Goal: Feedback & Contribution: Submit feedback/report problem

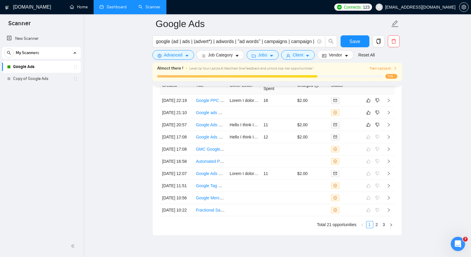
scroll to position [1522, 0]
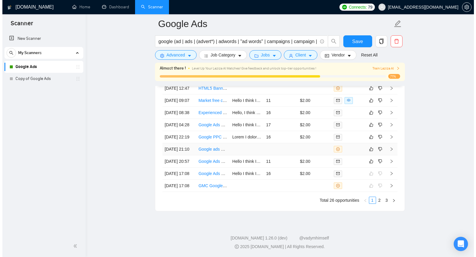
scroll to position [1563, 0]
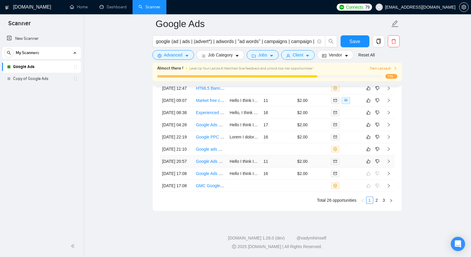
click at [390, 164] on icon "right" at bounding box center [389, 161] width 4 height 4
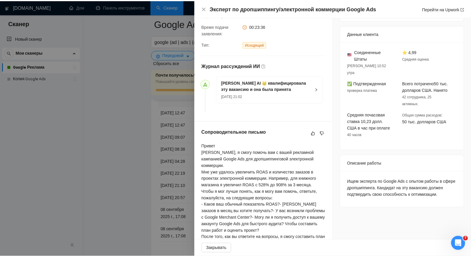
scroll to position [137, 0]
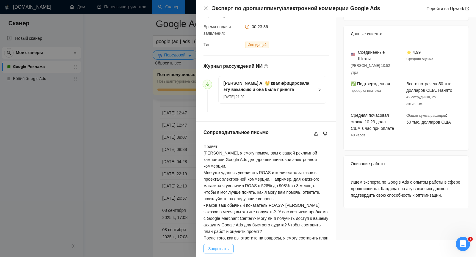
click at [226, 250] on font "Закрывать" at bounding box center [218, 249] width 21 height 5
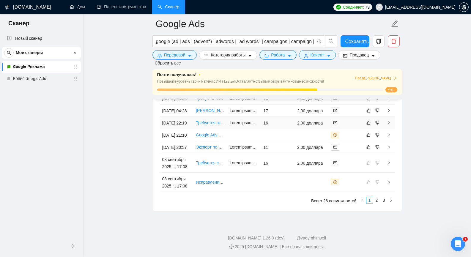
scroll to position [1652, 0]
click at [369, 150] on icon "нравиться" at bounding box center [369, 147] width 4 height 5
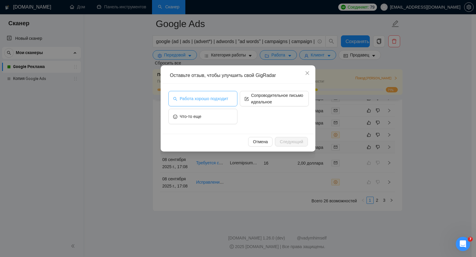
click at [231, 104] on button "Работа хорошо подходит" at bounding box center [202, 98] width 69 height 15
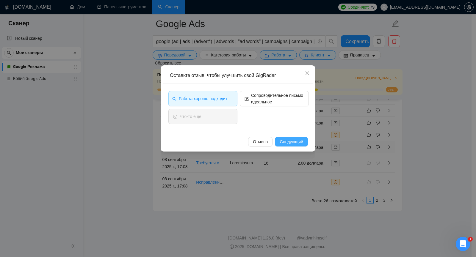
click at [291, 142] on font "Следующий" at bounding box center [291, 141] width 23 height 5
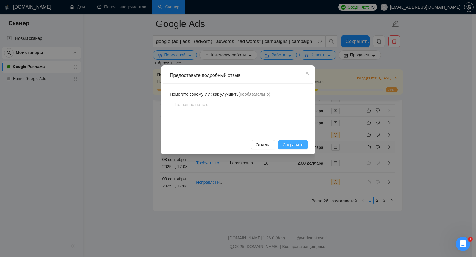
click at [299, 142] on span "Сохранять" at bounding box center [293, 145] width 21 height 7
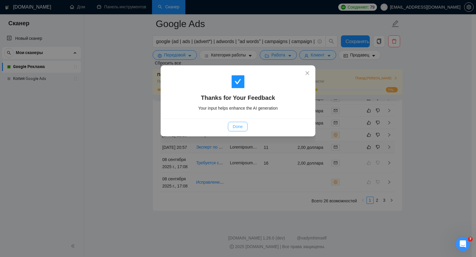
drag, startPoint x: 234, startPoint y: 127, endPoint x: 293, endPoint y: 90, distance: 69.5
click at [234, 127] on span "Done" at bounding box center [238, 126] width 10 height 7
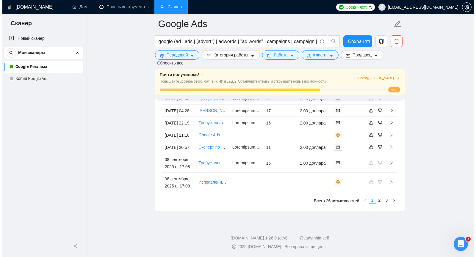
scroll to position [0, 0]
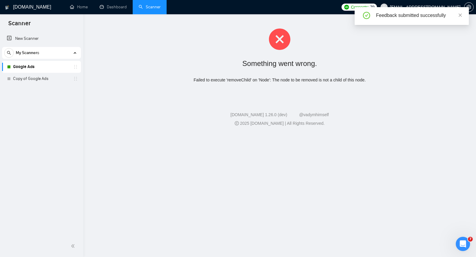
click at [174, 115] on div "GigRadar.io 1.26.0 (dev) @vadymhimself" at bounding box center [279, 115] width 383 height 6
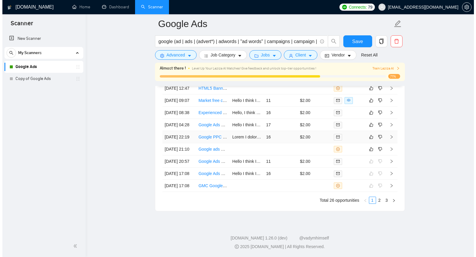
scroll to position [1567, 0]
click at [389, 151] on icon "right" at bounding box center [389, 150] width 2 height 4
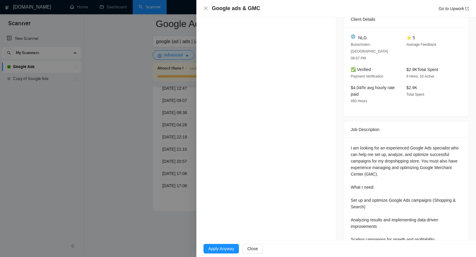
scroll to position [295, 0]
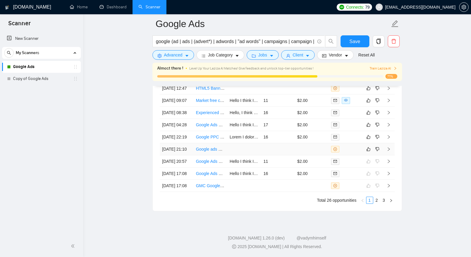
click at [390, 151] on icon "right" at bounding box center [389, 149] width 4 height 4
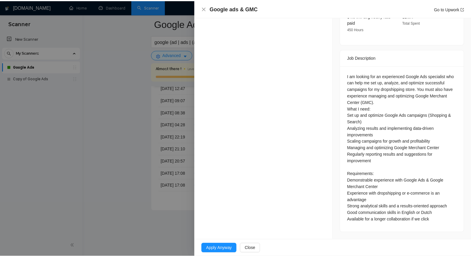
scroll to position [295, 0]
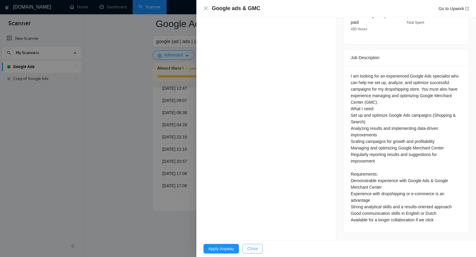
click at [258, 250] on button "Close" at bounding box center [252, 249] width 20 height 10
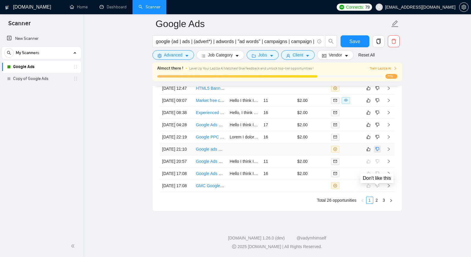
click at [377, 152] on icon "dislike" at bounding box center [378, 149] width 4 height 5
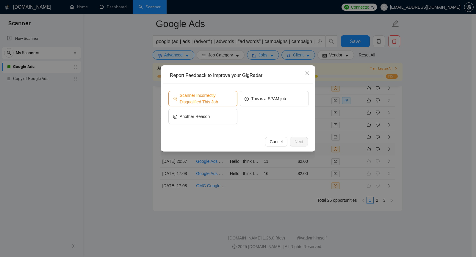
click at [205, 101] on span "Scanner Incorrectly Disqualified This Job" at bounding box center [206, 98] width 53 height 13
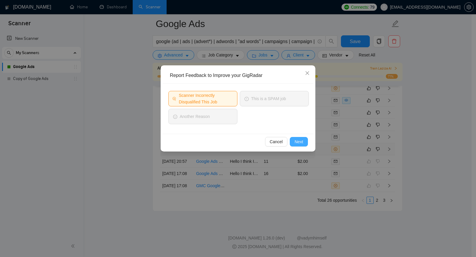
click at [305, 140] on button "Next" at bounding box center [299, 142] width 18 height 10
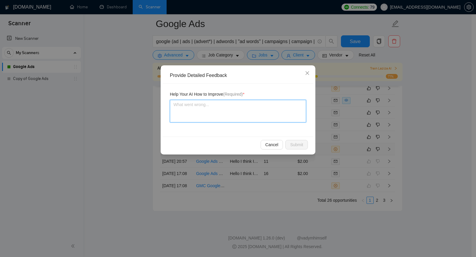
click at [258, 108] on textarea at bounding box center [238, 111] width 136 height 23
paste textarea "The client was looking for a specialist to work with Google Ads and Merchant Ce…"
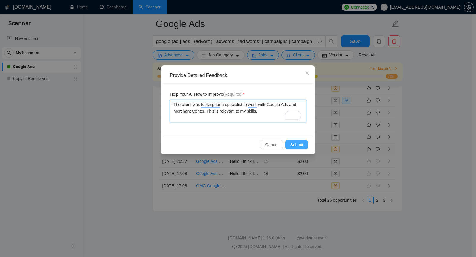
type textarea "The client was looking for a specialist to work with Google Ads and Merchant Ce…"
click at [297, 144] on span "Submit" at bounding box center [296, 145] width 13 height 7
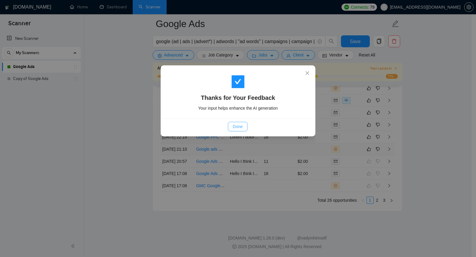
click at [239, 128] on span "Done" at bounding box center [238, 126] width 10 height 7
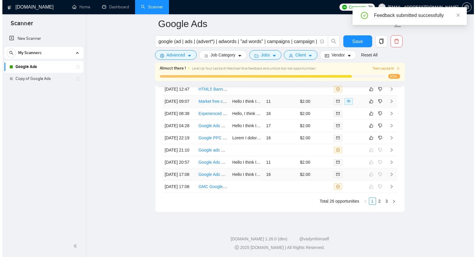
scroll to position [1502, 0]
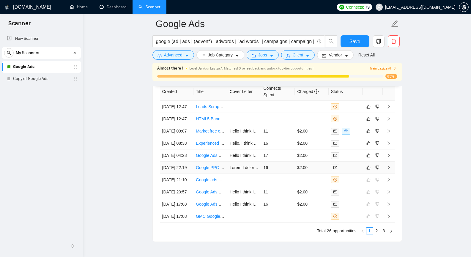
click at [390, 170] on icon "right" at bounding box center [389, 168] width 4 height 4
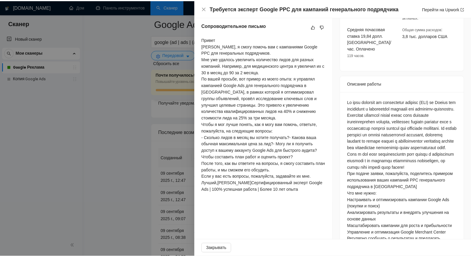
scroll to position [231, 0]
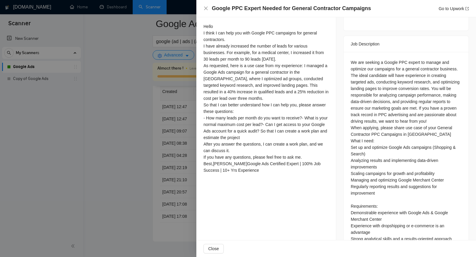
drag, startPoint x: 200, startPoint y: 9, endPoint x: 203, endPoint y: 8, distance: 3.4
click at [200, 8] on div "Google PPC Expert Needed for General Contractor Campaigns Go to Upwork" at bounding box center [336, 8] width 280 height 17
click at [205, 9] on icon "close" at bounding box center [206, 9] width 4 height 4
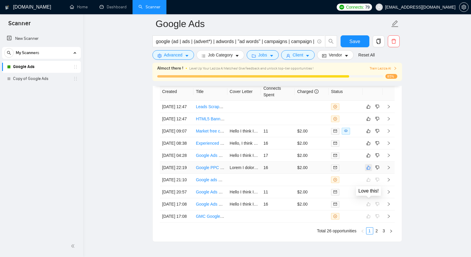
click at [370, 170] on icon "like" at bounding box center [369, 167] width 4 height 5
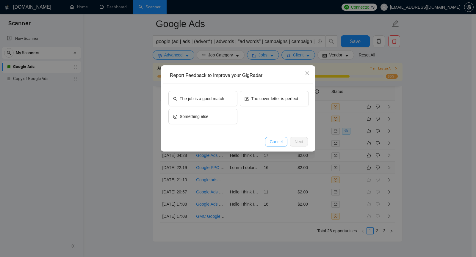
click at [281, 141] on span "Cancel" at bounding box center [276, 142] width 13 height 7
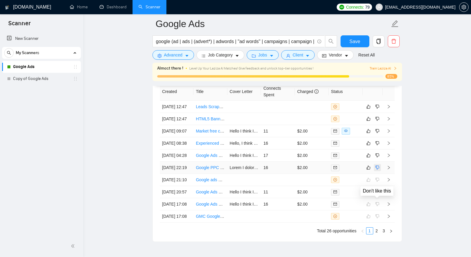
click at [379, 170] on icon "dislike" at bounding box center [378, 168] width 4 height 4
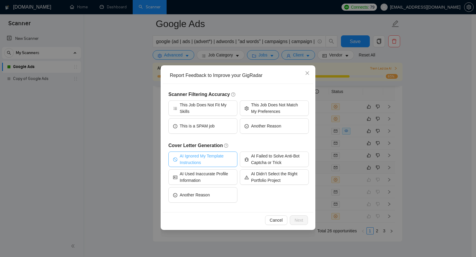
click at [214, 156] on span "AI Ignored My Template Instructions" at bounding box center [206, 159] width 53 height 13
click at [305, 220] on button "Next" at bounding box center [299, 221] width 18 height 10
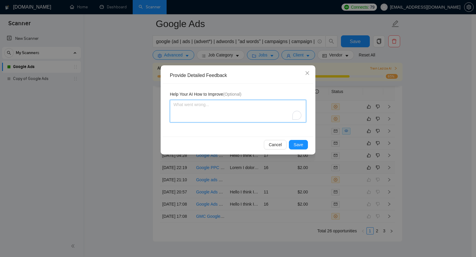
click at [231, 108] on textarea "To enrich screen reader interactions, please activate Accessibility in Grammarl…" at bounding box center [238, 111] width 136 height 23
paste textarea "If a client mentions Google Merchant Center, it means that it is an e-commerce …"
type textarea "If a client mentions Google Merchant Center, it means that it is an e-commerce …"
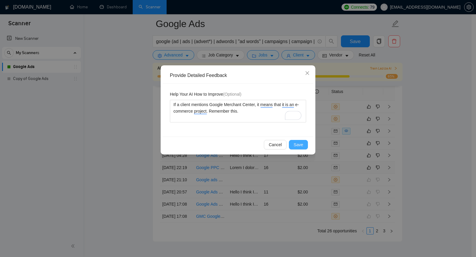
click at [297, 145] on span "Save" at bounding box center [299, 145] width 10 height 7
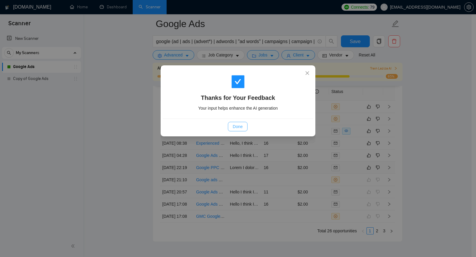
click at [239, 128] on span "Done" at bounding box center [238, 126] width 10 height 7
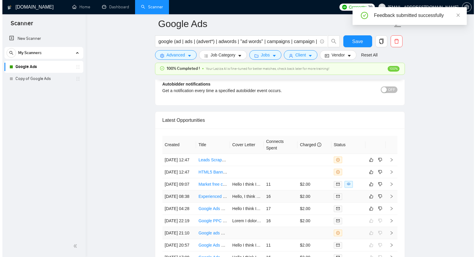
scroll to position [1472, 0]
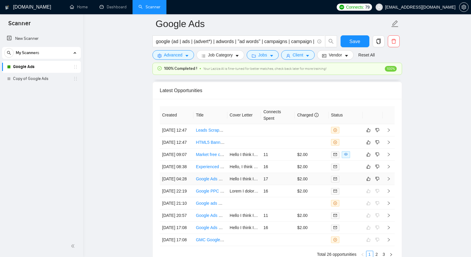
click at [389, 181] on icon "right" at bounding box center [389, 179] width 4 height 4
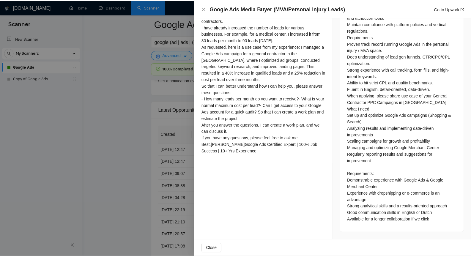
scroll to position [460, 0]
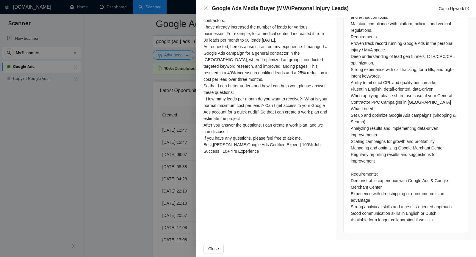
click at [154, 108] on div at bounding box center [238, 128] width 476 height 257
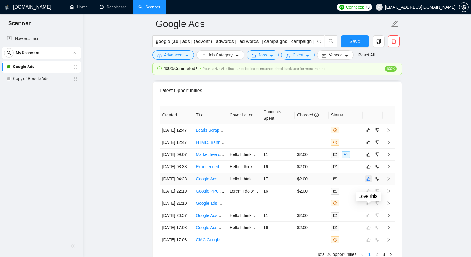
click at [369, 181] on icon "like" at bounding box center [369, 179] width 4 height 5
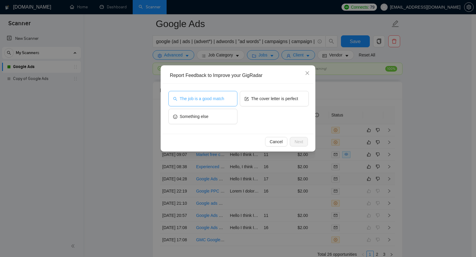
click at [221, 100] on span "The job is a good match" at bounding box center [202, 98] width 44 height 7
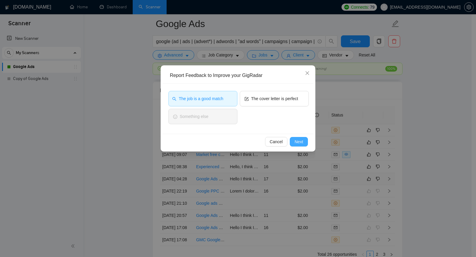
click at [304, 142] on button "Next" at bounding box center [299, 142] width 18 height 10
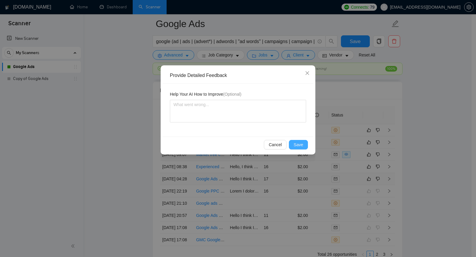
click at [302, 146] on span "Save" at bounding box center [299, 145] width 10 height 7
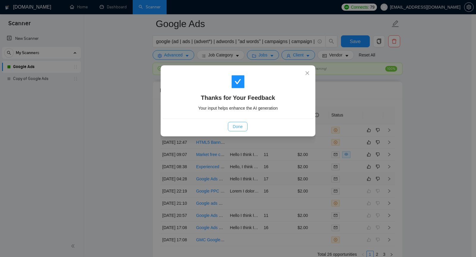
click at [241, 128] on span "Done" at bounding box center [238, 126] width 10 height 7
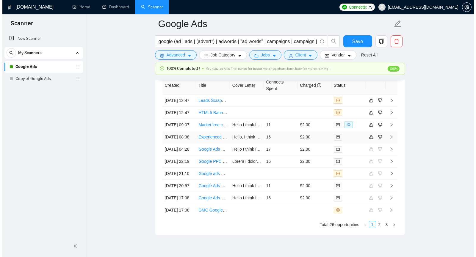
scroll to position [1502, 0]
click at [390, 151] on icon "right" at bounding box center [389, 149] width 4 height 4
click at [389, 139] on icon "right" at bounding box center [389, 137] width 4 height 4
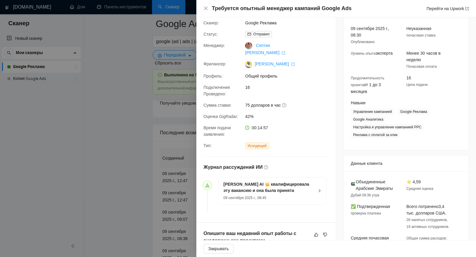
scroll to position [59, 0]
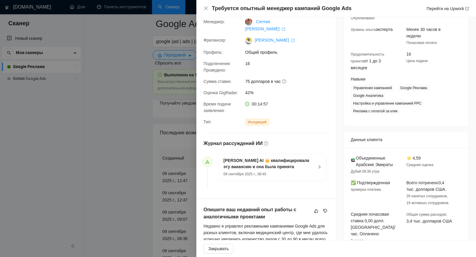
click at [368, 10] on div "Требуется опытный менеджер кампаний Google Ads Перейти на Upwork" at bounding box center [340, 8] width 257 height 7
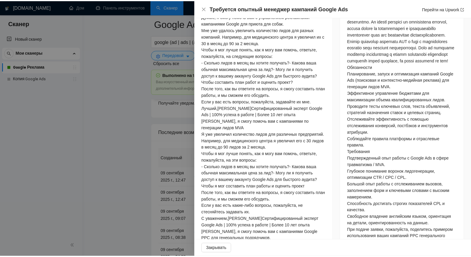
scroll to position [327, 0]
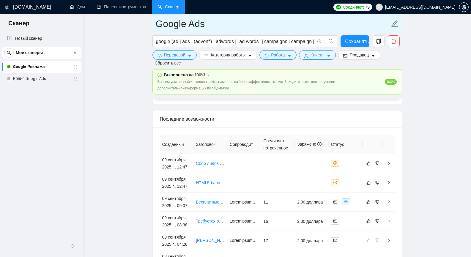
scroll to position [1532, 0]
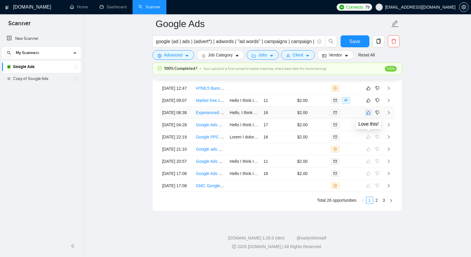
click at [370, 115] on icon "like" at bounding box center [369, 112] width 4 height 5
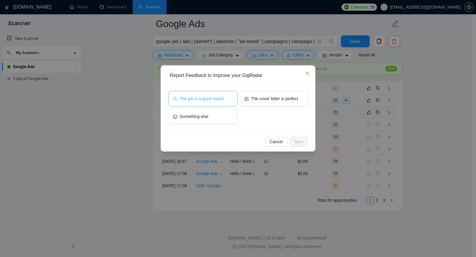
click at [216, 102] on span "The job is a good match" at bounding box center [202, 98] width 44 height 7
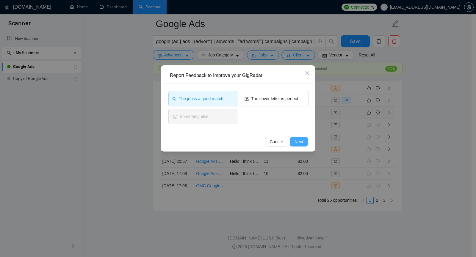
click at [295, 141] on span "Next" at bounding box center [298, 142] width 9 height 7
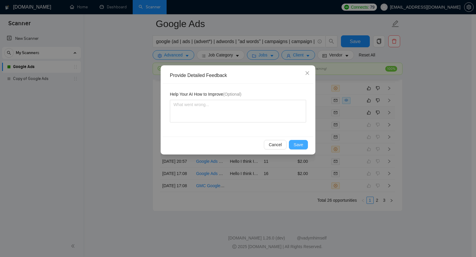
click at [299, 142] on span "Save" at bounding box center [299, 145] width 10 height 7
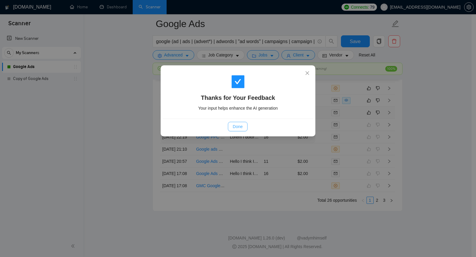
click at [239, 125] on span "Done" at bounding box center [238, 126] width 10 height 7
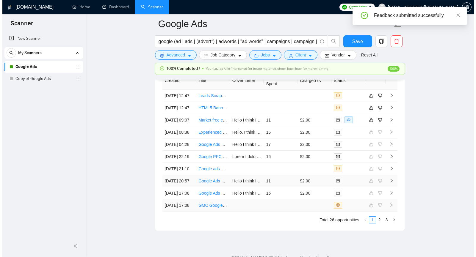
scroll to position [1443, 0]
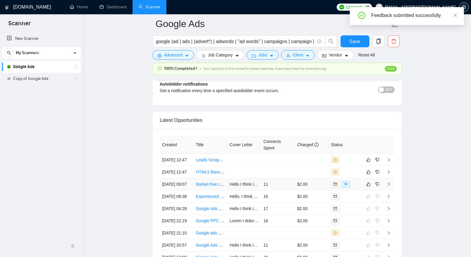
click at [389, 191] on td at bounding box center [389, 184] width 12 height 12
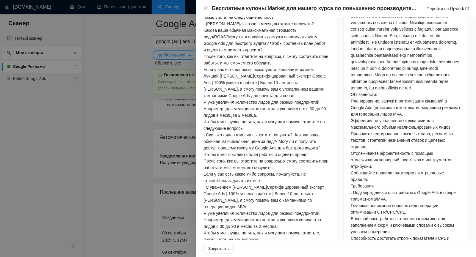
scroll to position [355, 0]
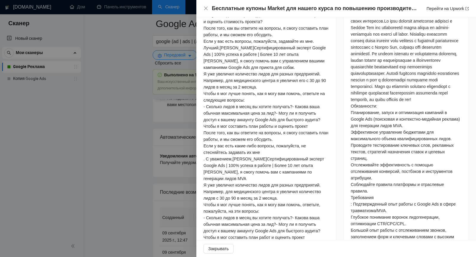
click at [327, 129] on div "Сопроводительное письмо Привет Я думаю, что могу помочь вам с курсом по повышен…" at bounding box center [265, 182] width 139 height 541
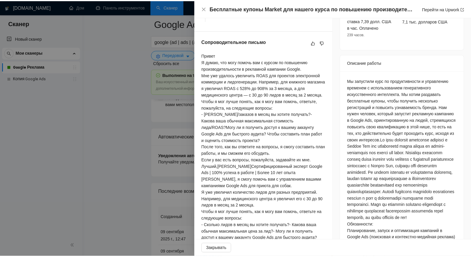
scroll to position [266, 0]
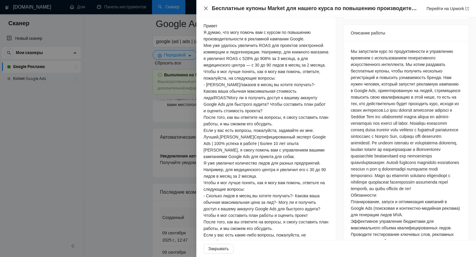
click at [208, 8] on icon "закрывать" at bounding box center [205, 8] width 5 height 5
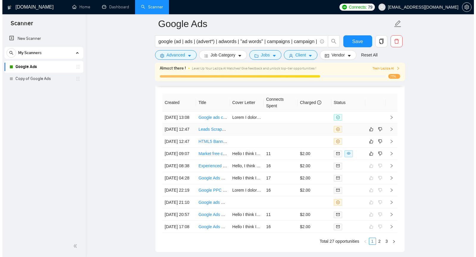
scroll to position [1505, 0]
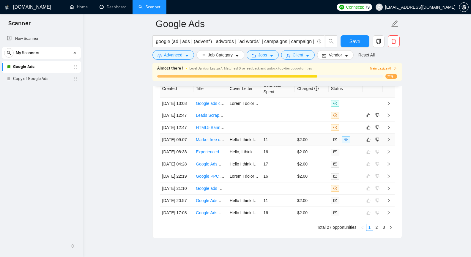
click at [390, 142] on icon "right" at bounding box center [389, 140] width 4 height 4
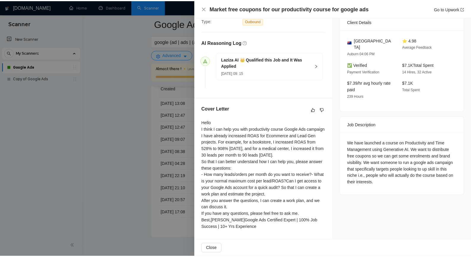
scroll to position [177, 0]
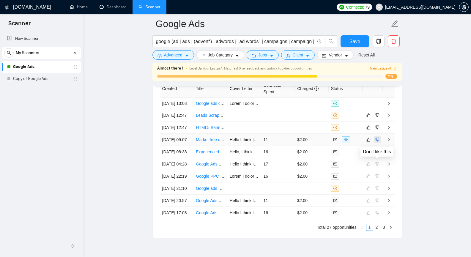
click at [378, 142] on icon "dislike" at bounding box center [378, 139] width 4 height 5
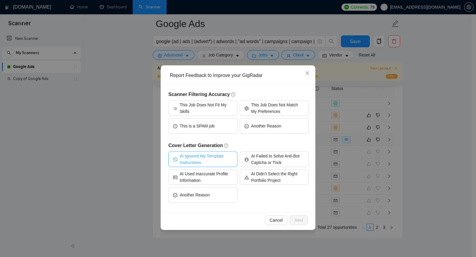
click at [212, 161] on span "AI Ignored My Template Instructions" at bounding box center [206, 159] width 53 height 13
click at [298, 219] on span "Next" at bounding box center [298, 220] width 9 height 7
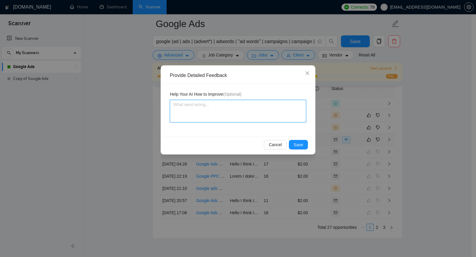
click at [223, 113] on textarea at bounding box center [238, 111] width 136 height 23
click at [239, 105] on textarea "To enrich screen reader interactions, please activate Accessibility in Grammarl…" at bounding box center [238, 111] width 136 height 23
paste textarea "The client has a lead generation project, not Ecommerce."
type textarea "The client has a lead generation project, not Ecommerce."
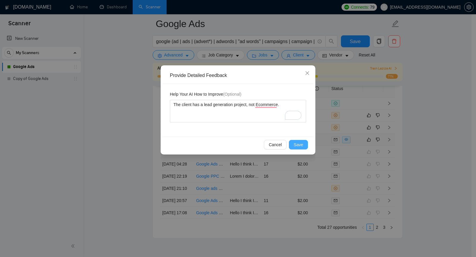
click at [301, 146] on span "Save" at bounding box center [299, 145] width 10 height 7
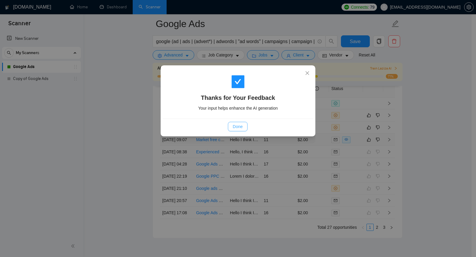
click at [244, 125] on button "Done" at bounding box center [237, 127] width 19 height 10
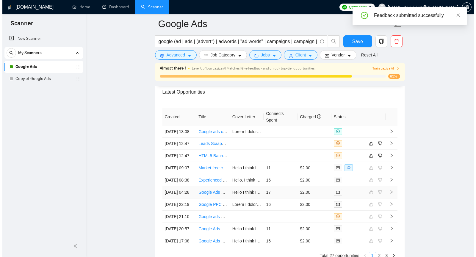
scroll to position [1446, 0]
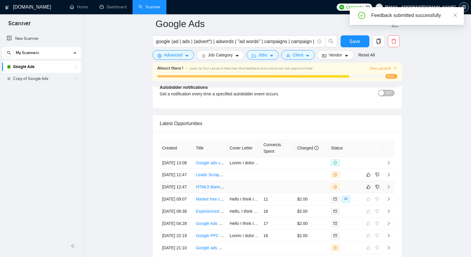
click at [388, 189] on icon "right" at bounding box center [389, 187] width 2 height 4
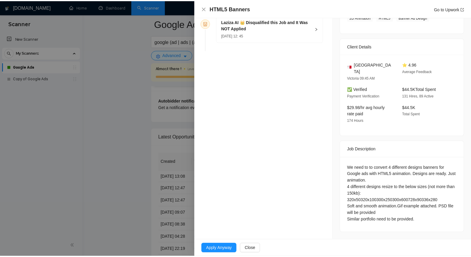
scroll to position [161, 0]
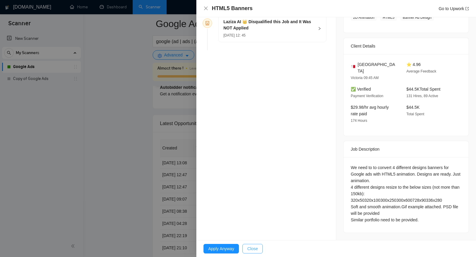
click at [248, 250] on span "Close" at bounding box center [252, 249] width 11 height 7
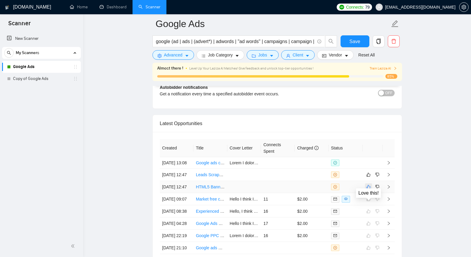
click at [370, 189] on icon "like" at bounding box center [369, 187] width 4 height 5
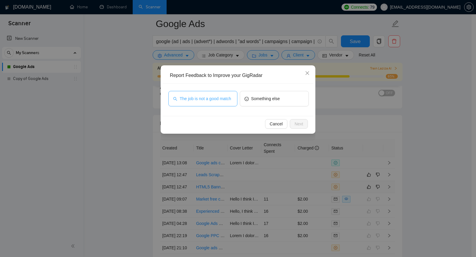
click at [216, 98] on span "The job is not a good match" at bounding box center [205, 98] width 51 height 7
click at [302, 125] on span "Next" at bounding box center [298, 124] width 9 height 7
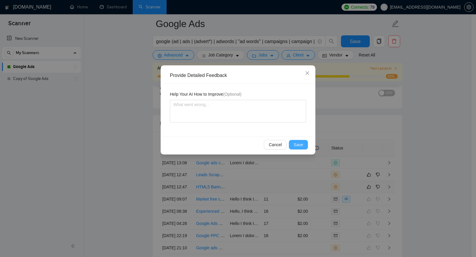
click at [303, 144] on button "Save" at bounding box center [298, 145] width 19 height 10
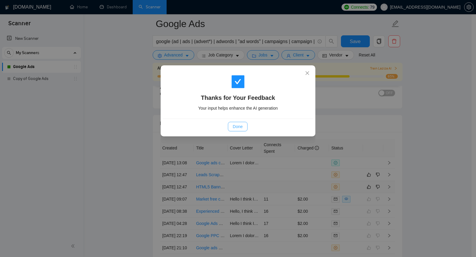
click at [241, 127] on span "Done" at bounding box center [238, 126] width 10 height 7
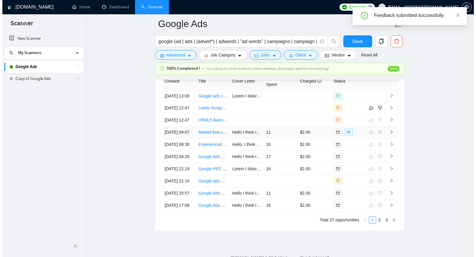
scroll to position [1416, 0]
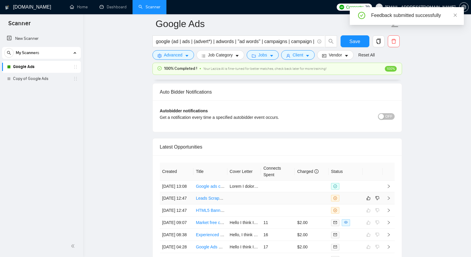
click at [389, 200] on icon "right" at bounding box center [389, 198] width 4 height 4
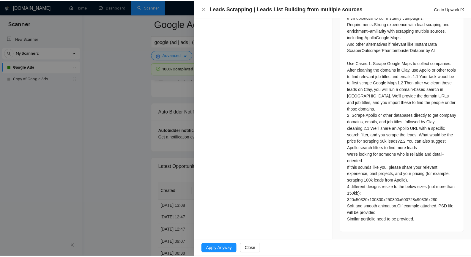
scroll to position [444, 0]
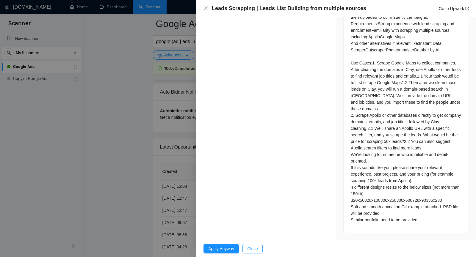
click at [258, 244] on button "Close" at bounding box center [252, 249] width 20 height 10
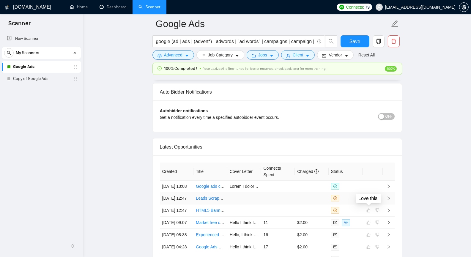
click at [370, 201] on icon "like" at bounding box center [369, 198] width 4 height 5
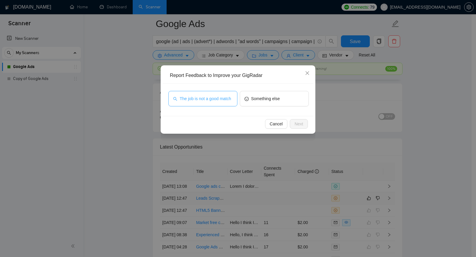
click at [223, 100] on span "The job is not a good match" at bounding box center [205, 98] width 51 height 7
click at [298, 123] on span "Next" at bounding box center [298, 124] width 9 height 7
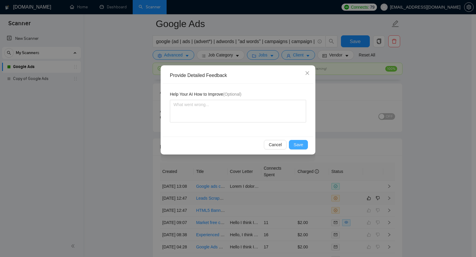
click at [297, 146] on span "Save" at bounding box center [299, 145] width 10 height 7
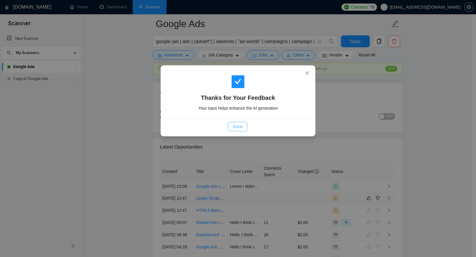
click at [242, 127] on span "Done" at bounding box center [238, 126] width 10 height 7
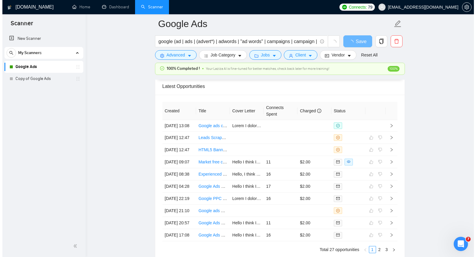
scroll to position [1412, 0]
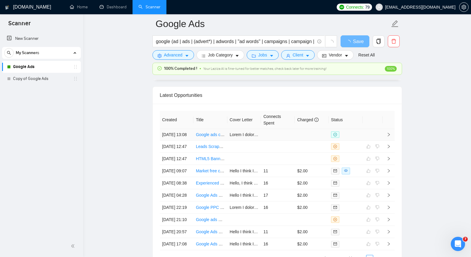
click at [389, 137] on icon "right" at bounding box center [389, 135] width 4 height 4
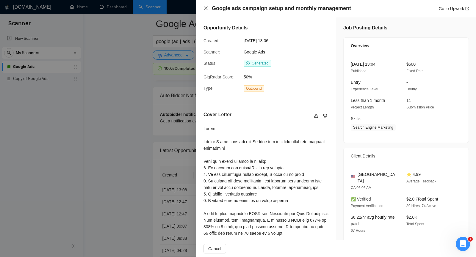
click at [205, 9] on icon "close" at bounding box center [205, 8] width 5 height 5
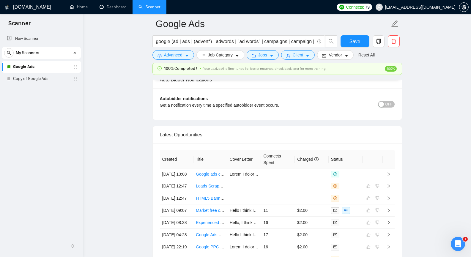
scroll to position [1442, 0]
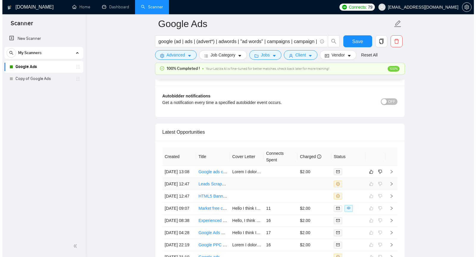
scroll to position [1474, 0]
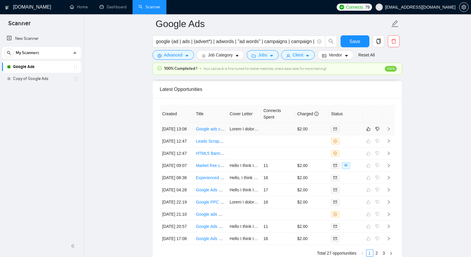
click at [389, 131] on icon "right" at bounding box center [389, 129] width 4 height 4
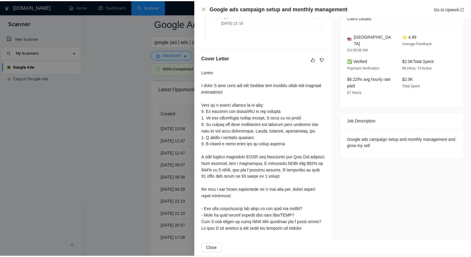
scroll to position [149, 0]
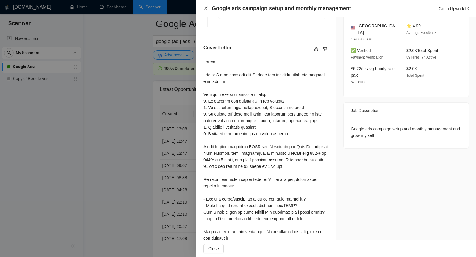
click at [206, 7] on icon "close" at bounding box center [205, 8] width 5 height 5
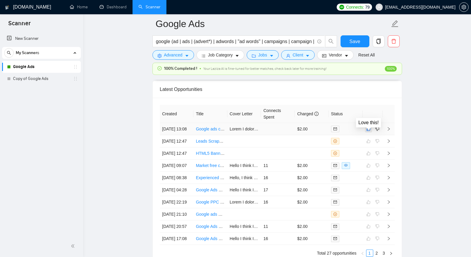
click at [370, 131] on icon "like" at bounding box center [369, 129] width 4 height 5
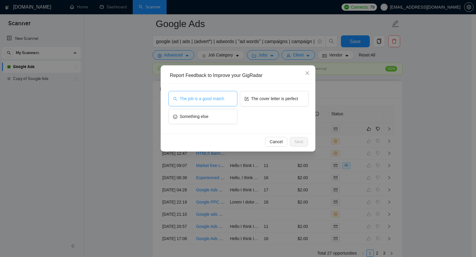
click at [200, 104] on button "The job is a good match" at bounding box center [202, 98] width 69 height 15
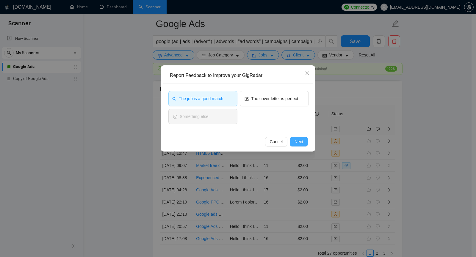
click at [299, 142] on span "Next" at bounding box center [298, 142] width 9 height 7
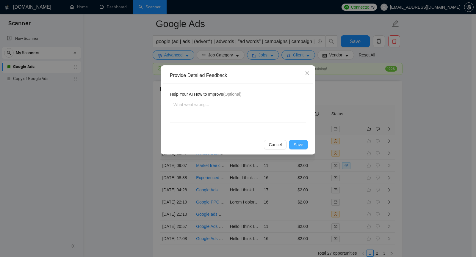
click at [299, 143] on span "Save" at bounding box center [299, 145] width 10 height 7
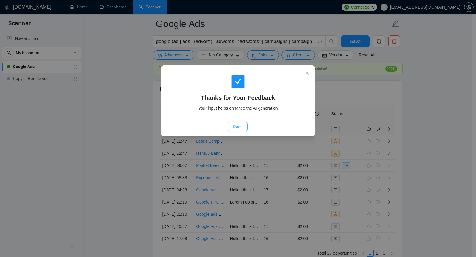
click at [241, 127] on span "Done" at bounding box center [238, 126] width 10 height 7
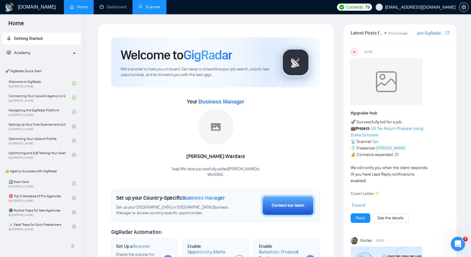
click at [143, 8] on link "Scanner" at bounding box center [150, 6] width 22 height 5
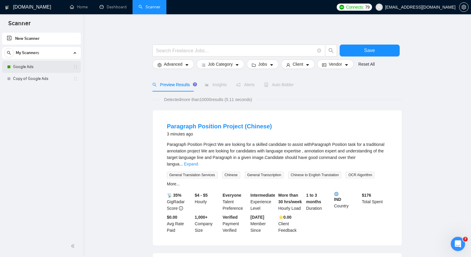
click at [21, 63] on link "Google Ads" at bounding box center [41, 67] width 57 height 12
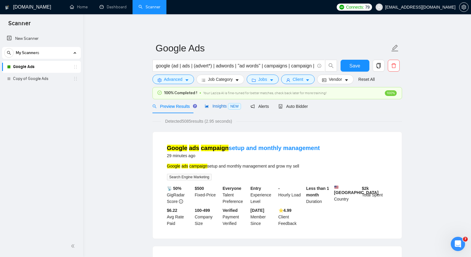
click at [219, 107] on span "Insights NEW" at bounding box center [223, 106] width 36 height 5
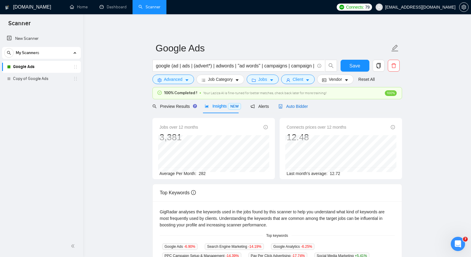
click at [288, 107] on span "Auto Bidder" at bounding box center [293, 106] width 29 height 5
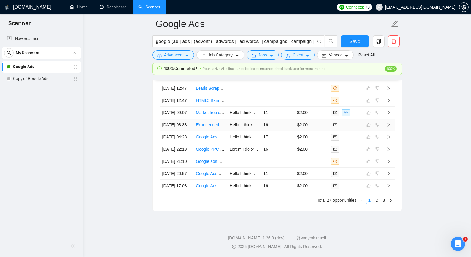
scroll to position [1587, 0]
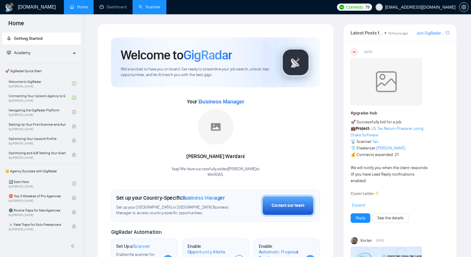
click at [150, 7] on link "Scanner" at bounding box center [150, 6] width 22 height 5
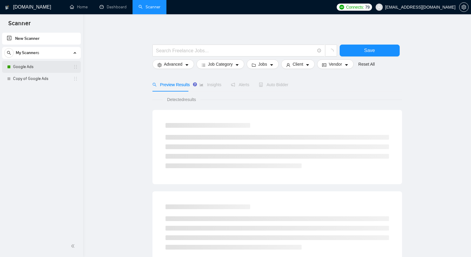
click at [49, 68] on link "Google Ads" at bounding box center [41, 67] width 57 height 12
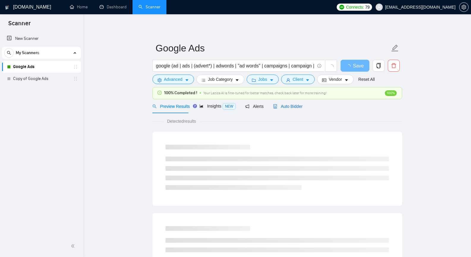
click at [280, 107] on span "Auto Bidder" at bounding box center [287, 106] width 29 height 5
